Goal: Task Accomplishment & Management: Manage account settings

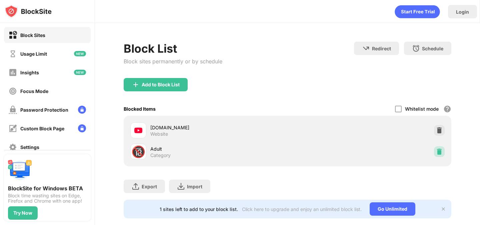
click at [434, 147] on div at bounding box center [439, 151] width 11 height 11
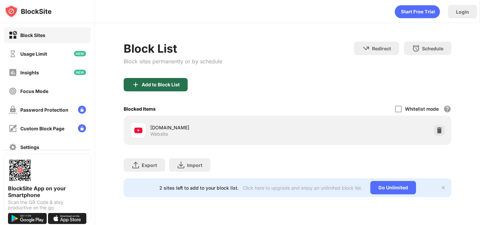
click at [151, 80] on div "Add to Block List" at bounding box center [156, 84] width 64 height 13
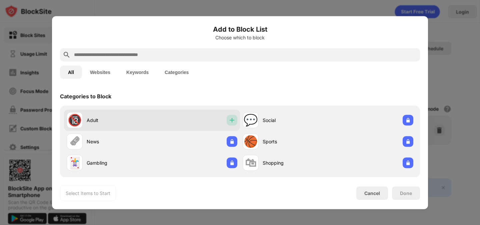
click at [229, 120] on img at bounding box center [232, 120] width 7 height 7
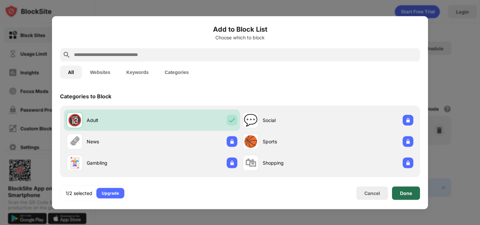
click at [404, 194] on div "Done" at bounding box center [406, 192] width 12 height 5
